Goal: Task Accomplishment & Management: Complete application form

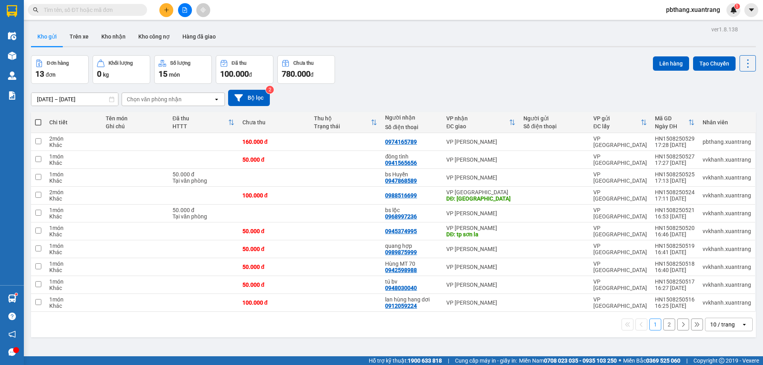
click at [165, 8] on icon "plus" at bounding box center [167, 10] width 6 height 6
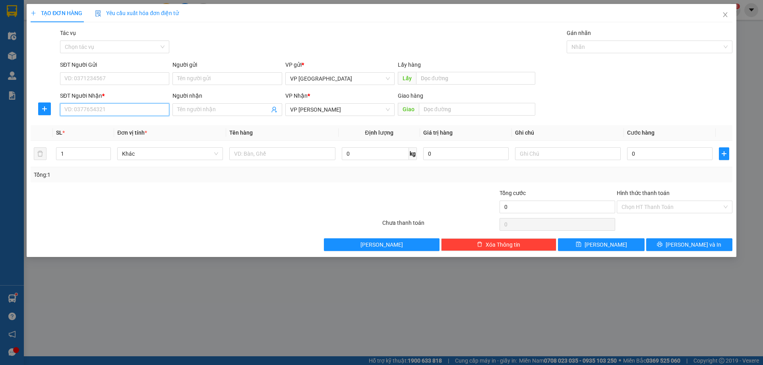
click at [145, 105] on input "SĐT Người Nhận *" at bounding box center [114, 109] width 109 height 13
click at [109, 127] on div "0984661234" at bounding box center [115, 125] width 100 height 9
type input "0984661234"
click at [639, 153] on input "0" at bounding box center [669, 153] width 85 height 13
type input "1"
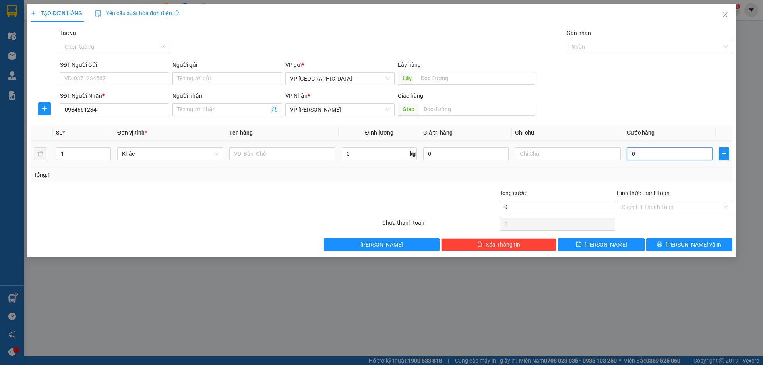
type input "1"
type input "10"
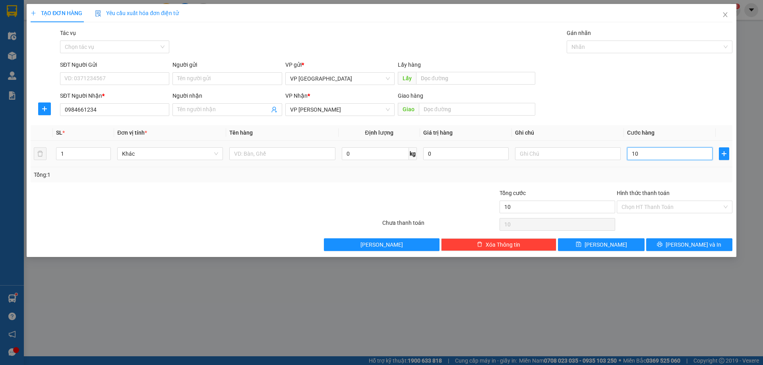
type input "100"
type input "1.000"
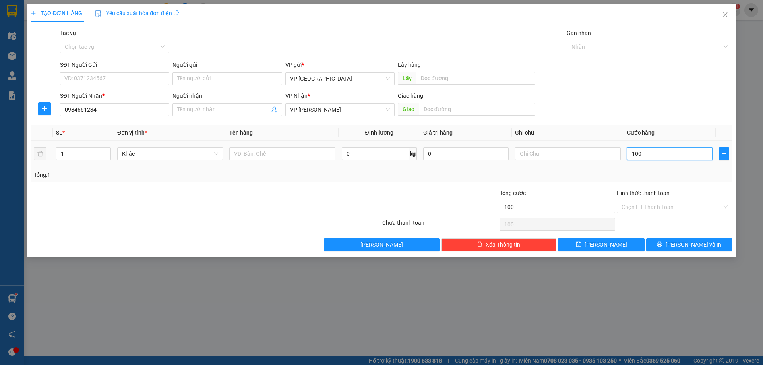
type input "1.000"
type input "10.000"
type input "100.000"
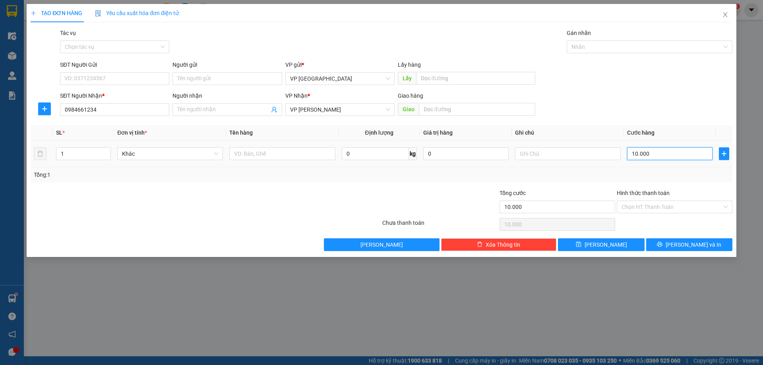
type input "100.000"
click at [672, 242] on button "[PERSON_NAME] và In" at bounding box center [689, 244] width 86 height 13
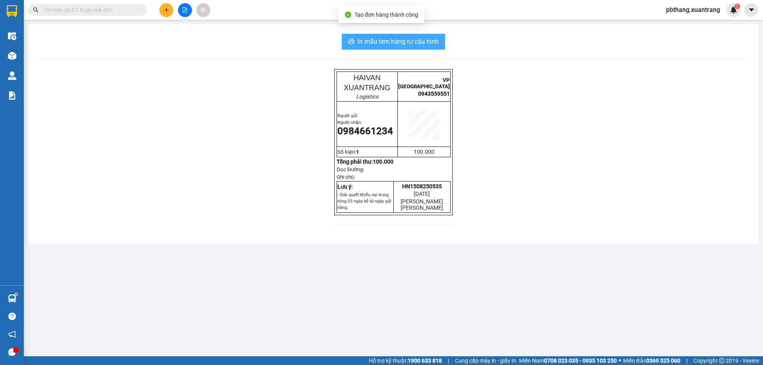
click at [417, 41] on span "In mẫu tem hàng tự cấu hình" at bounding box center [397, 42] width 81 height 10
